Goal: Information Seeking & Learning: Compare options

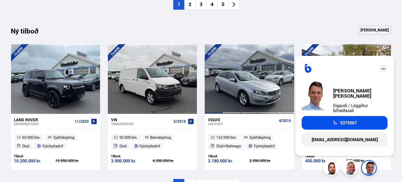
scroll to position [472, 0]
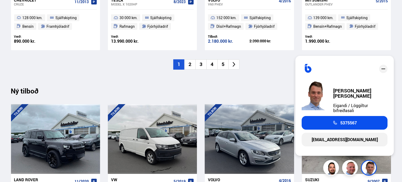
click at [189, 62] on li "2" at bounding box center [189, 65] width 11 height 10
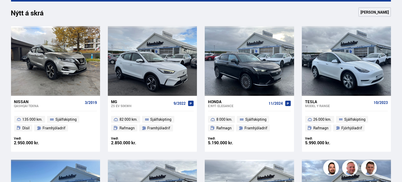
scroll to position [236, 0]
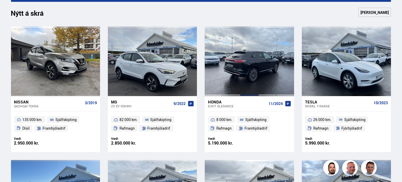
click at [251, 80] on div at bounding box center [249, 62] width 18 height 70
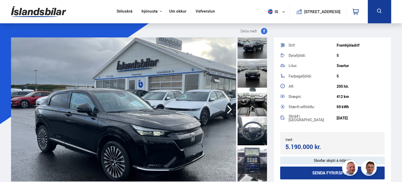
scroll to position [184, 0]
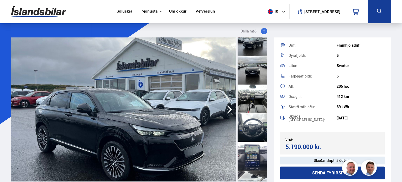
click at [256, 104] on div at bounding box center [251, 99] width 29 height 29
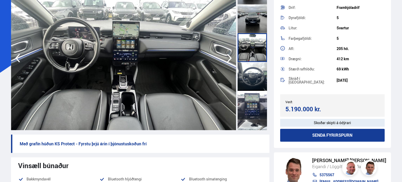
scroll to position [79, 0]
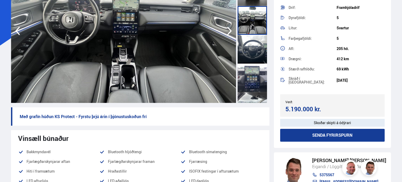
click at [246, 85] on div at bounding box center [251, 78] width 29 height 29
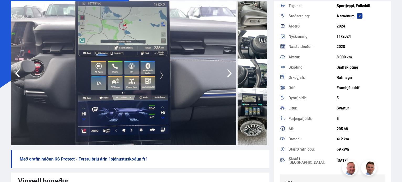
scroll to position [0, 0]
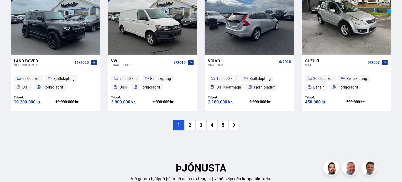
scroll to position [630, 0]
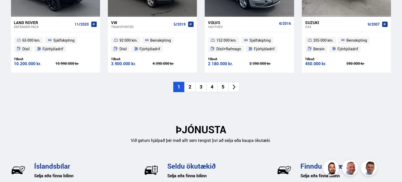
click at [192, 87] on li "2" at bounding box center [189, 87] width 11 height 10
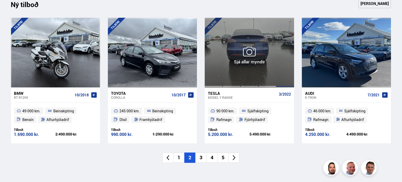
scroll to position [577, 0]
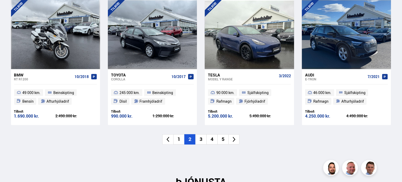
click at [203, 139] on li "3" at bounding box center [200, 140] width 11 height 10
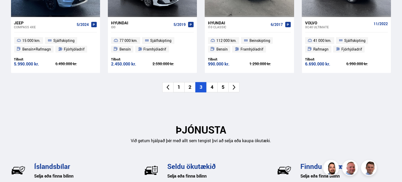
scroll to position [630, 0]
click at [213, 86] on li "4" at bounding box center [211, 87] width 11 height 10
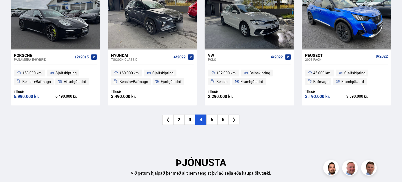
scroll to position [603, 0]
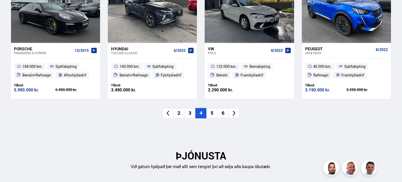
click at [215, 113] on li "5" at bounding box center [211, 113] width 11 height 10
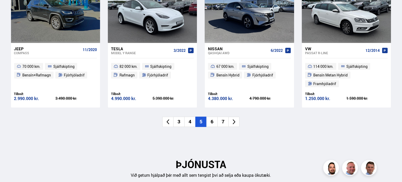
click at [211, 117] on li "6" at bounding box center [211, 122] width 11 height 10
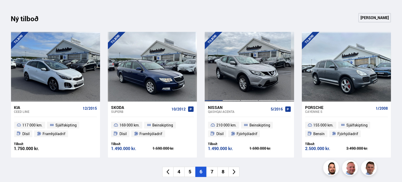
scroll to position [630, 0]
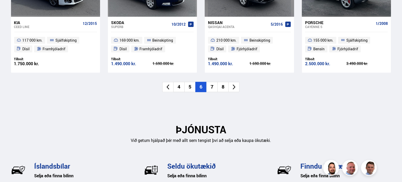
click at [211, 86] on li "7" at bounding box center [211, 87] width 11 height 10
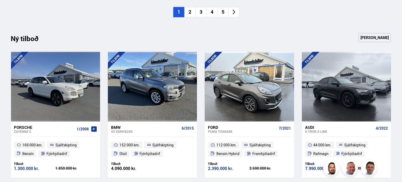
scroll to position [656, 0]
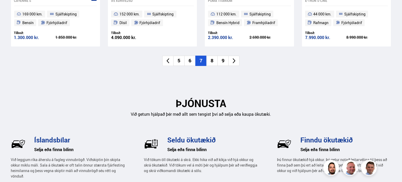
click at [212, 60] on li "8" at bounding box center [211, 61] width 11 height 10
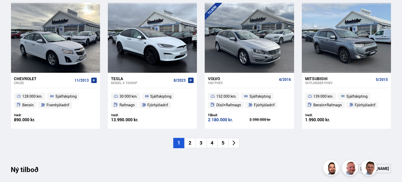
scroll to position [499, 0]
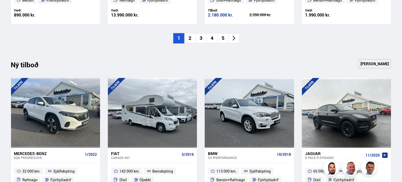
click at [222, 38] on li "5" at bounding box center [222, 38] width 11 height 10
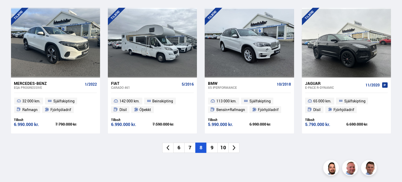
scroll to position [551, 0]
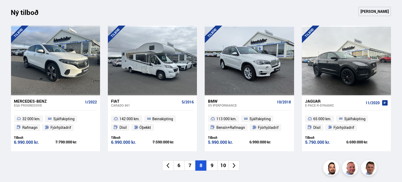
click at [212, 167] on li "9" at bounding box center [211, 166] width 11 height 10
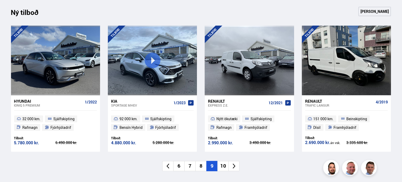
click at [225, 168] on li "10" at bounding box center [222, 166] width 11 height 10
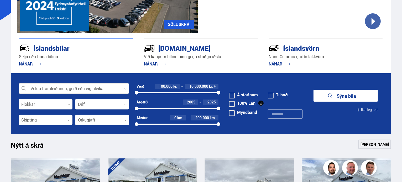
scroll to position [105, 0]
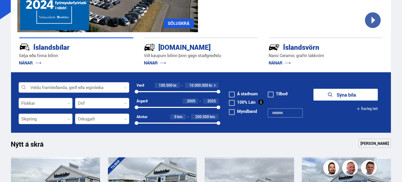
click at [332, 93] on icon "submit" at bounding box center [330, 95] width 6 height 6
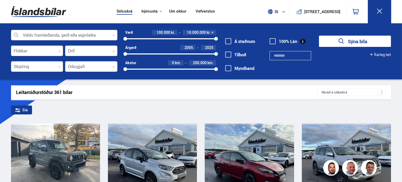
click at [339, 92] on div "Skráð á söluskrá" at bounding box center [351, 92] width 68 height 7
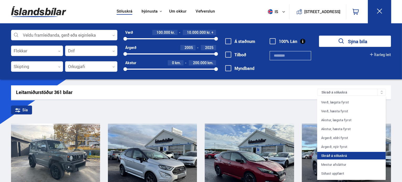
click at [291, 92] on div "Leitarniðurstöður 361 bílar" at bounding box center [166, 93] width 301 height 6
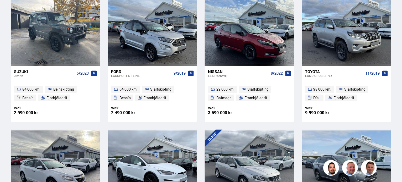
scroll to position [131, 0]
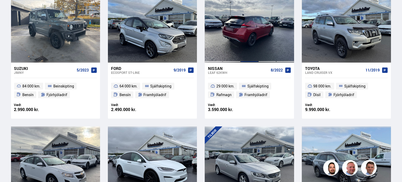
click at [242, 54] on div at bounding box center [249, 28] width 18 height 70
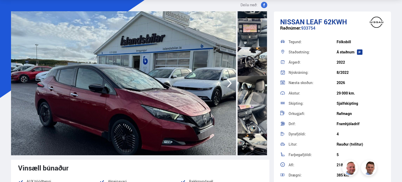
scroll to position [289, 0]
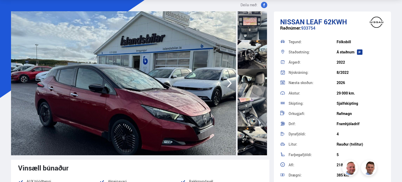
click at [252, 91] on div at bounding box center [251, 83] width 29 height 29
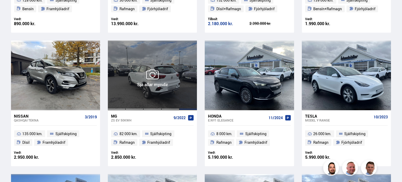
scroll to position [371, 0]
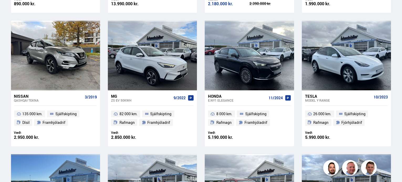
click at [223, 98] on div "Honda" at bounding box center [237, 96] width 58 height 5
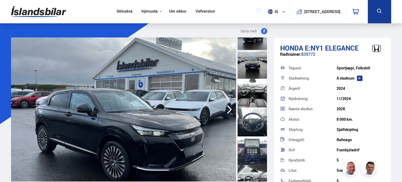
scroll to position [262, 0]
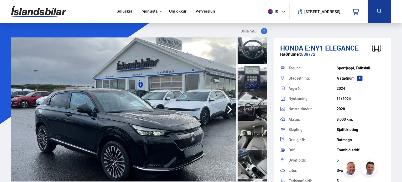
click at [250, 141] on div at bounding box center [251, 135] width 29 height 29
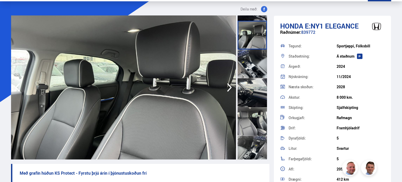
scroll to position [52, 0]
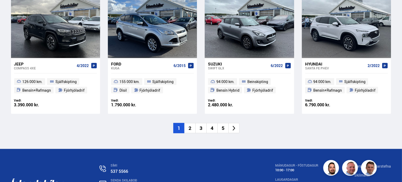
scroll to position [863, 0]
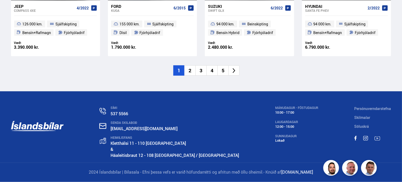
click at [223, 70] on li "5" at bounding box center [222, 71] width 11 height 10
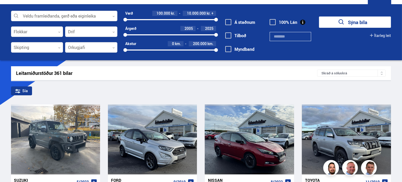
scroll to position [5, 0]
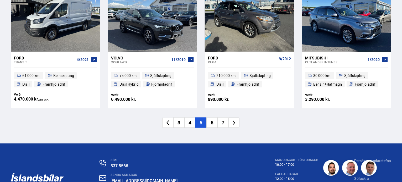
scroll to position [813, 0]
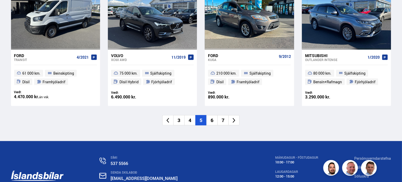
click at [224, 120] on li "7" at bounding box center [222, 120] width 11 height 10
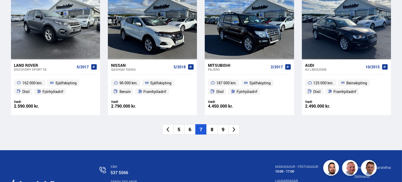
scroll to position [813, 0]
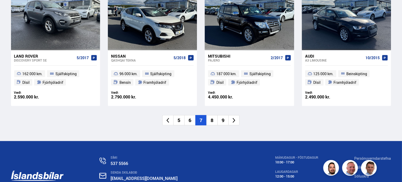
click at [225, 122] on li "9" at bounding box center [222, 120] width 11 height 10
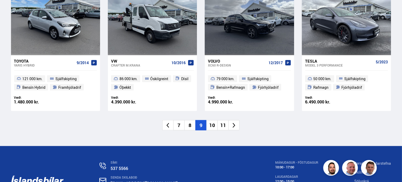
scroll to position [863, 0]
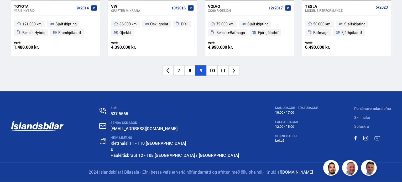
click at [233, 71] on icon at bounding box center [234, 71] width 6 height 6
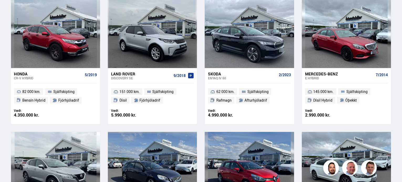
scroll to position [792, 0]
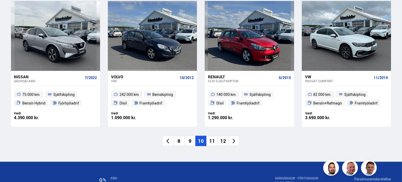
click at [223, 141] on li "12" at bounding box center [222, 141] width 11 height 10
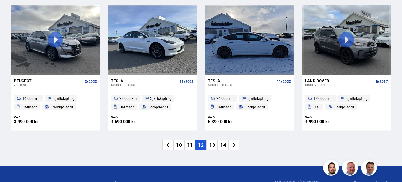
scroll to position [840, 0]
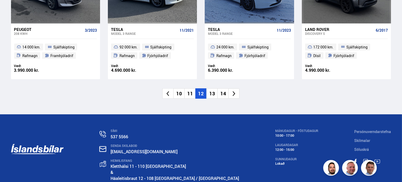
click at [224, 93] on li "14" at bounding box center [222, 94] width 11 height 10
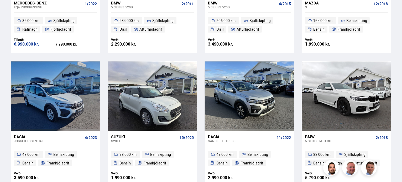
scroll to position [788, 0]
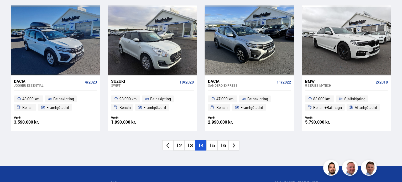
click at [222, 144] on li "16" at bounding box center [222, 146] width 11 height 10
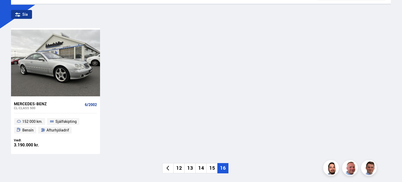
scroll to position [105, 0]
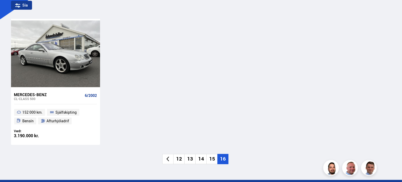
click at [214, 160] on li "15" at bounding box center [211, 159] width 11 height 10
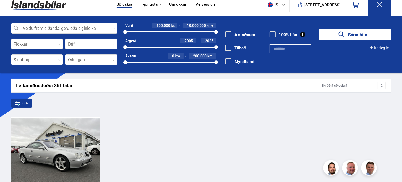
scroll to position [0, 0]
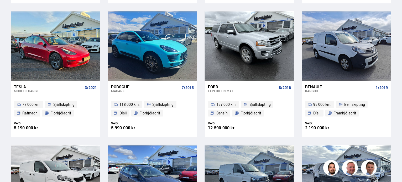
scroll to position [394, 0]
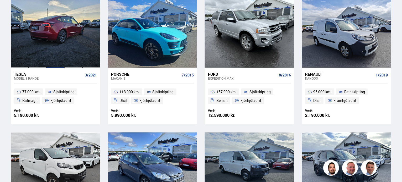
click at [54, 45] on div at bounding box center [55, 34] width 18 height 70
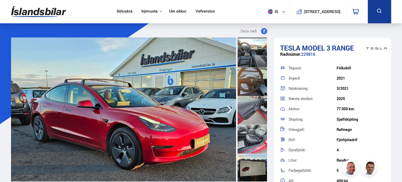
scroll to position [262, 0]
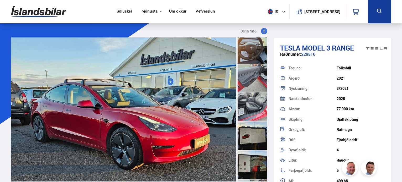
click at [254, 105] on div at bounding box center [251, 107] width 29 height 29
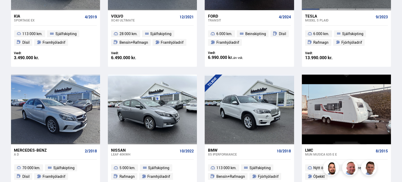
scroll to position [105, 0]
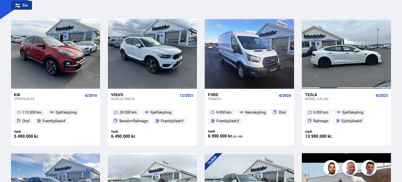
click at [327, 75] on div at bounding box center [328, 54] width 18 height 70
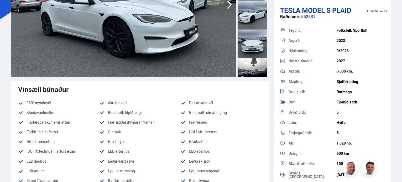
scroll to position [236, 0]
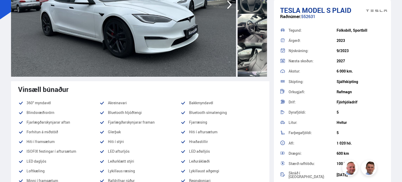
click at [256, 39] on div at bounding box center [251, 28] width 29 height 29
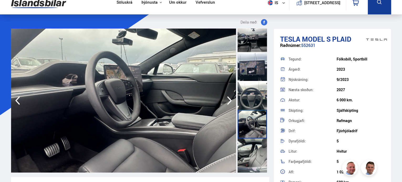
scroll to position [0, 0]
